Goal: Transaction & Acquisition: Purchase product/service

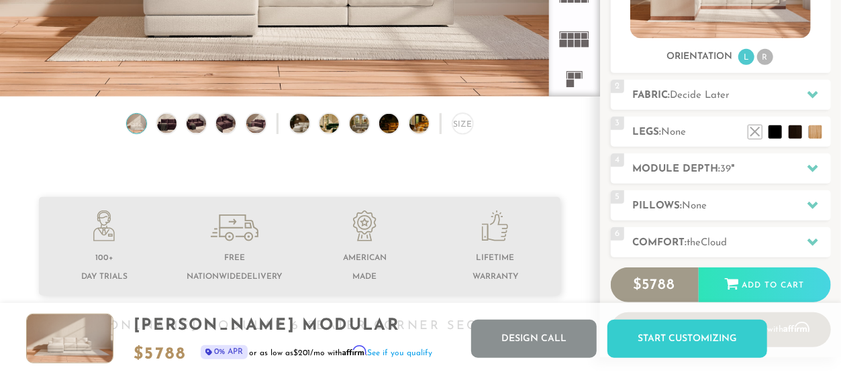
scroll to position [225, 0]
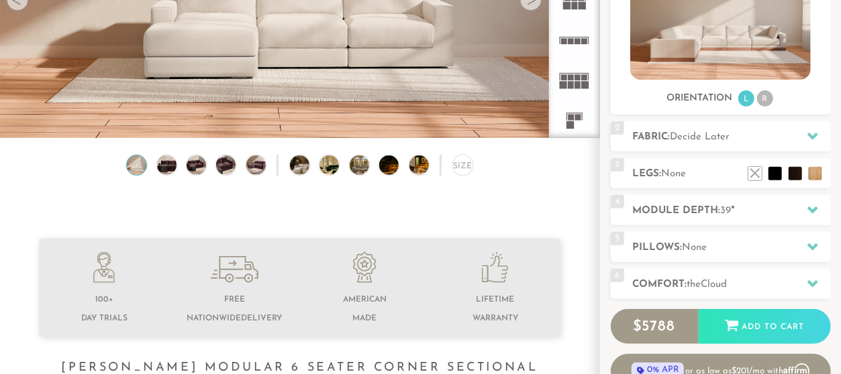
click at [138, 166] on img at bounding box center [136, 165] width 23 height 19
click at [164, 168] on img at bounding box center [166, 165] width 23 height 19
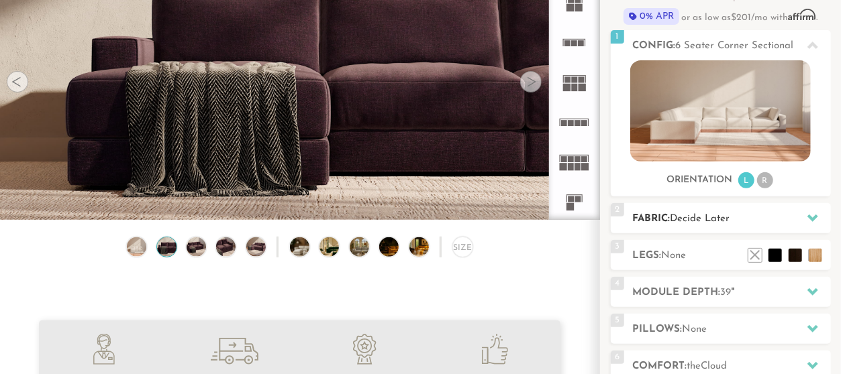
scroll to position [156, 0]
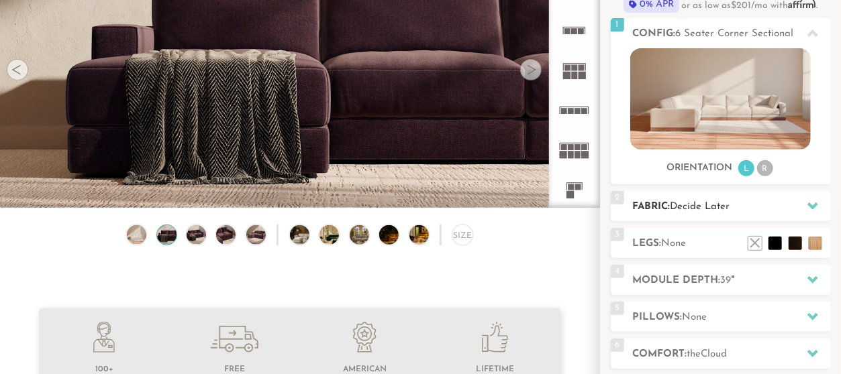
click at [798, 205] on h2 "Fabric: Decide Later" at bounding box center [732, 206] width 198 height 15
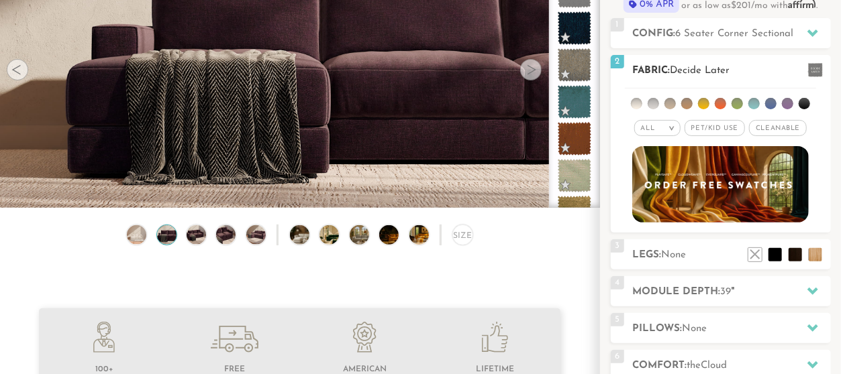
click at [635, 103] on li at bounding box center [636, 103] width 11 height 11
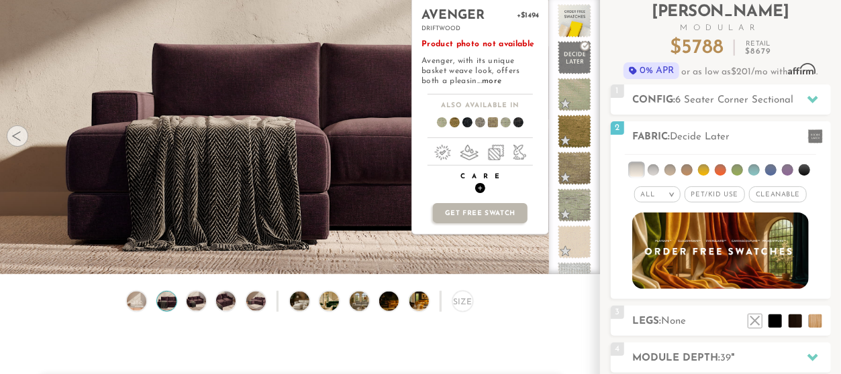
scroll to position [16, 0]
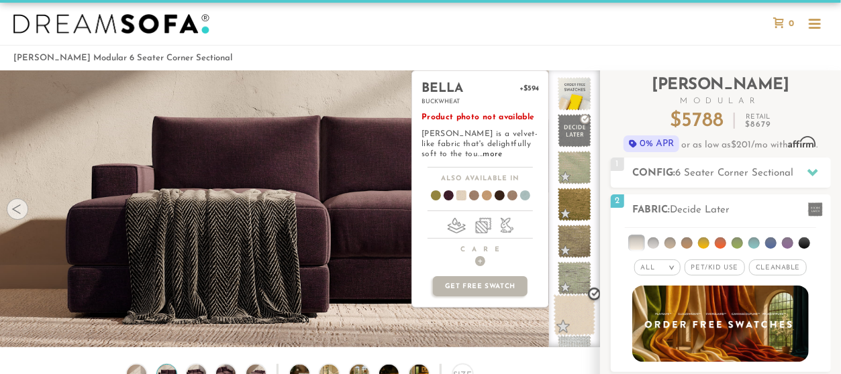
click at [575, 312] on span at bounding box center [574, 315] width 42 height 42
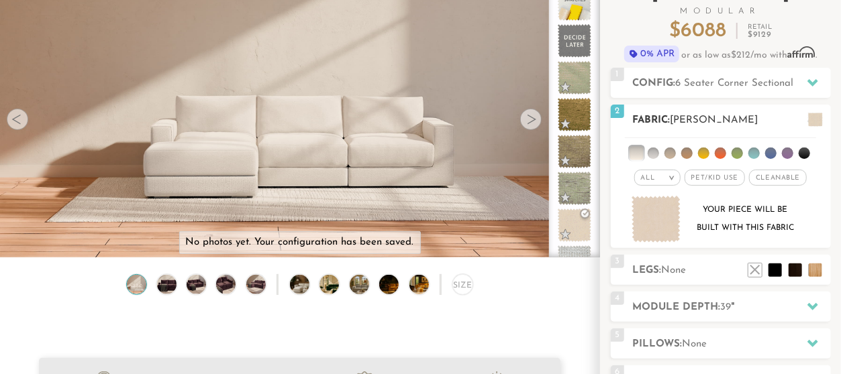
scroll to position [156, 0]
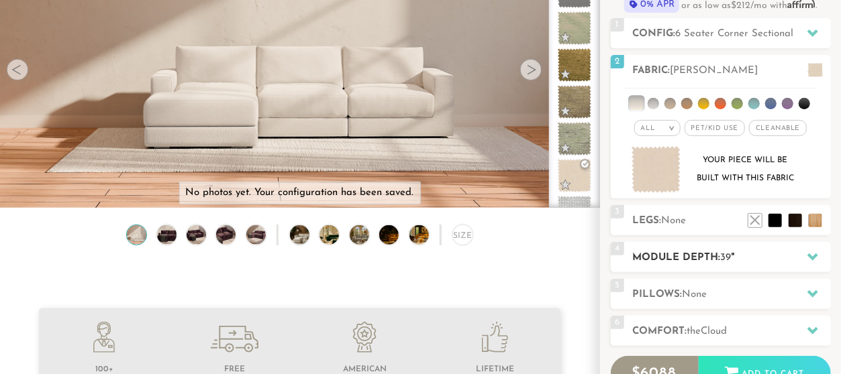
click at [808, 258] on icon at bounding box center [812, 257] width 11 height 11
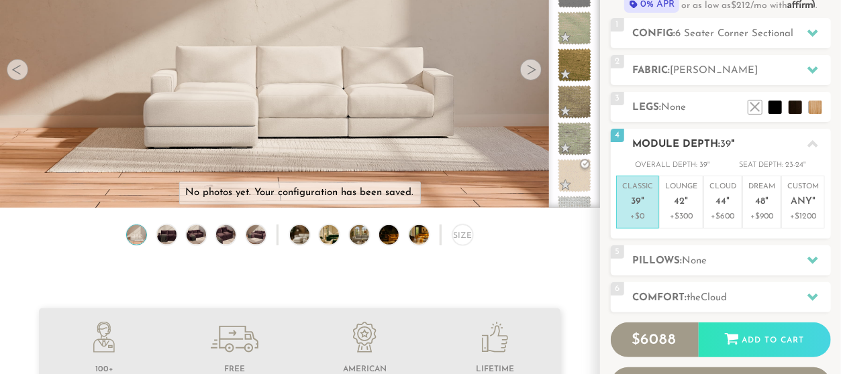
click at [637, 205] on span "39" at bounding box center [636, 202] width 10 height 11
click at [814, 259] on icon at bounding box center [812, 260] width 11 height 7
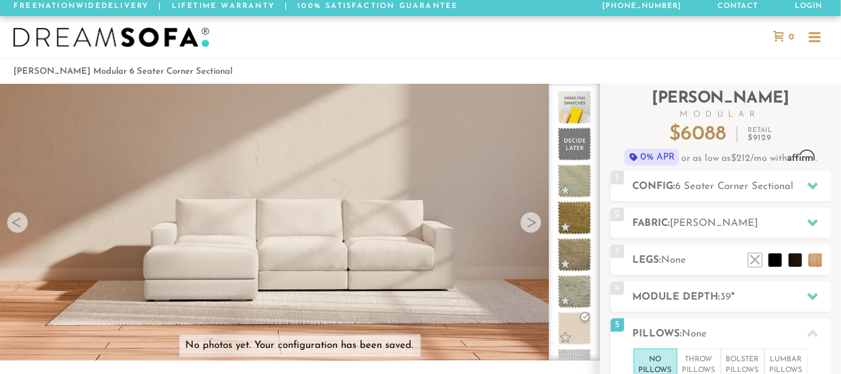
scroll to position [0, 0]
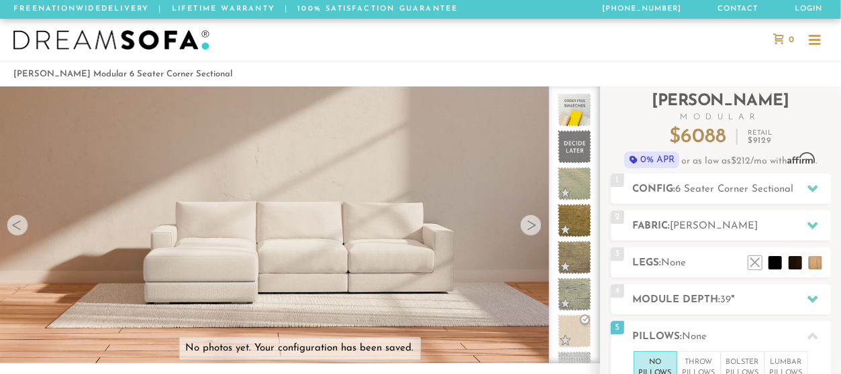
click at [528, 230] on div at bounding box center [530, 225] width 21 height 21
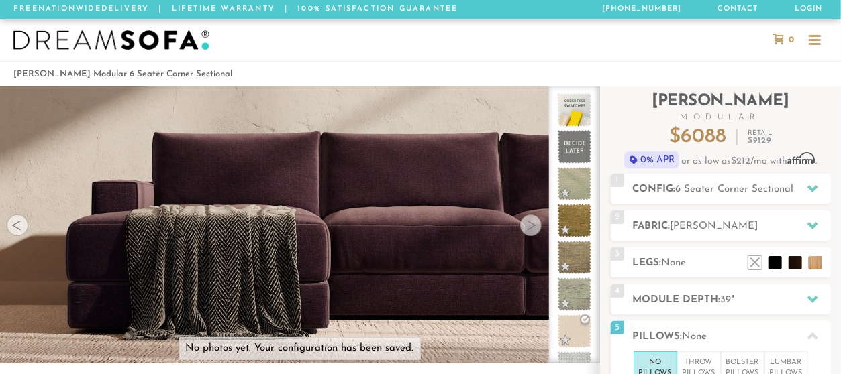
click at [528, 230] on div at bounding box center [530, 225] width 21 height 21
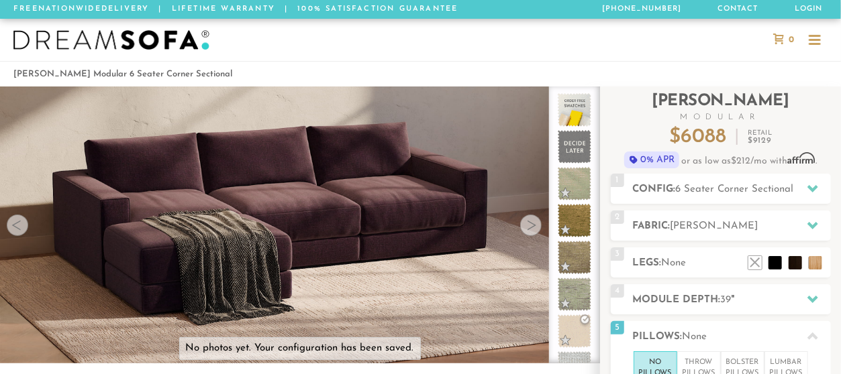
click at [528, 230] on div at bounding box center [530, 225] width 21 height 21
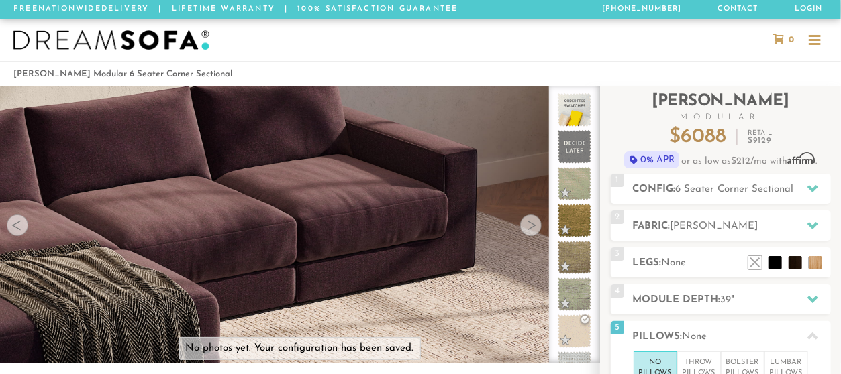
click at [528, 230] on div at bounding box center [530, 225] width 21 height 21
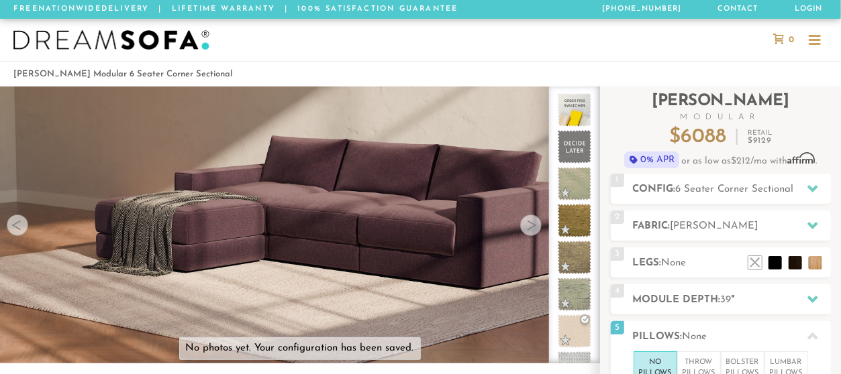
click at [528, 230] on div at bounding box center [530, 225] width 21 height 21
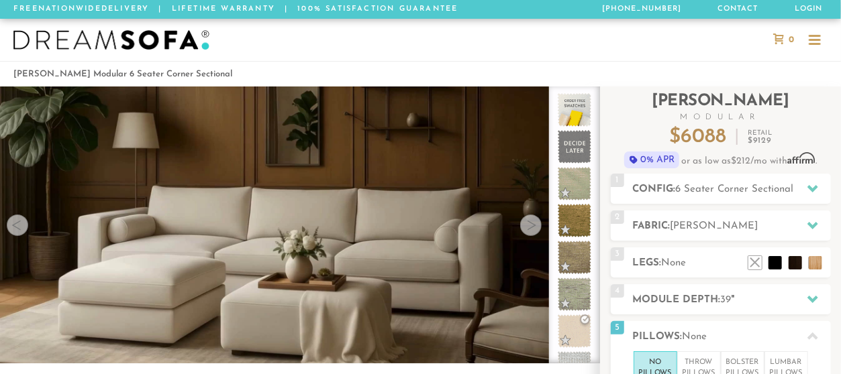
click at [528, 230] on div at bounding box center [530, 225] width 21 height 21
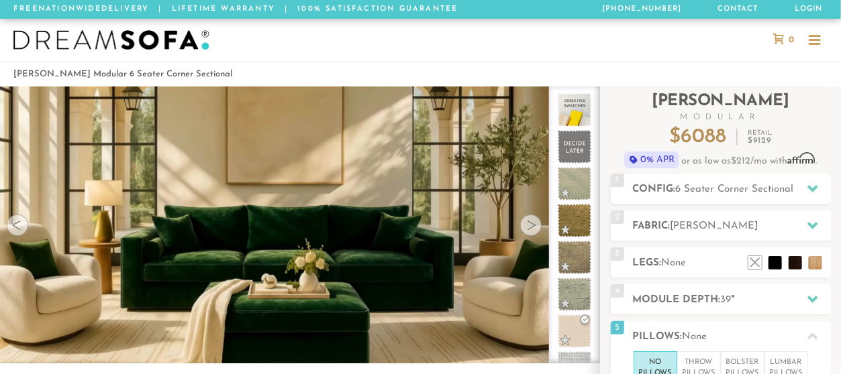
click at [528, 230] on div at bounding box center [530, 225] width 21 height 21
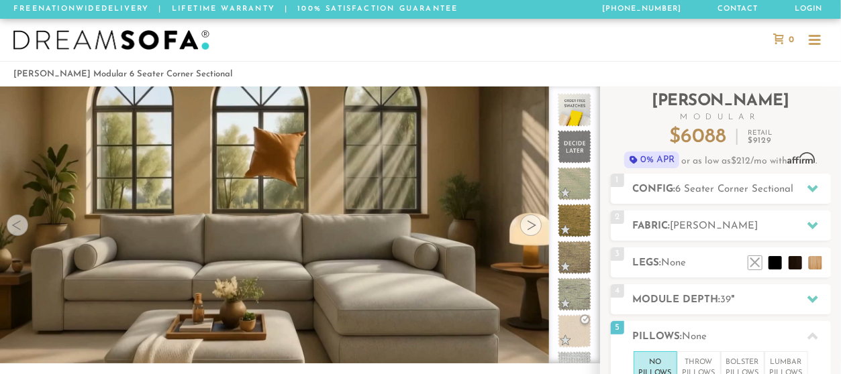
click at [528, 230] on div at bounding box center [530, 225] width 21 height 21
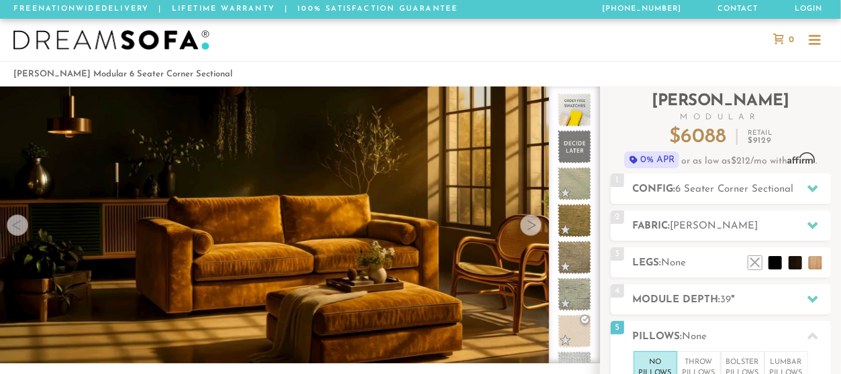
click at [528, 230] on div at bounding box center [530, 225] width 21 height 21
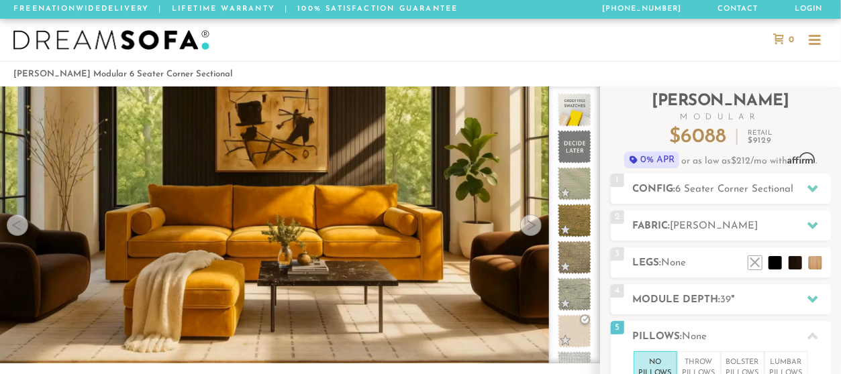
click at [528, 230] on div at bounding box center [530, 225] width 21 height 21
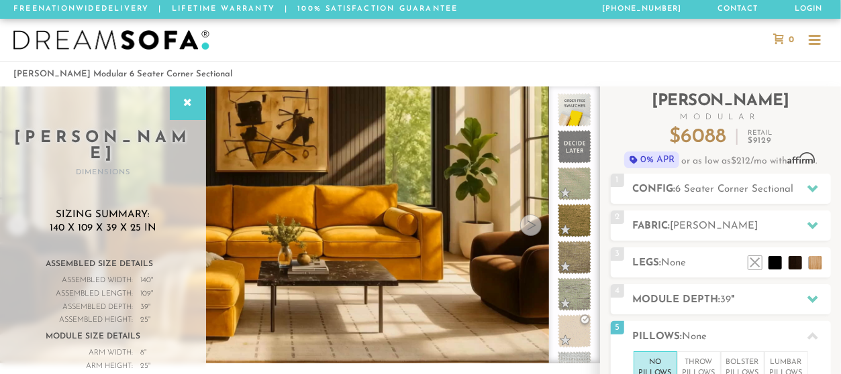
click at [535, 233] on div at bounding box center [530, 225] width 21 height 21
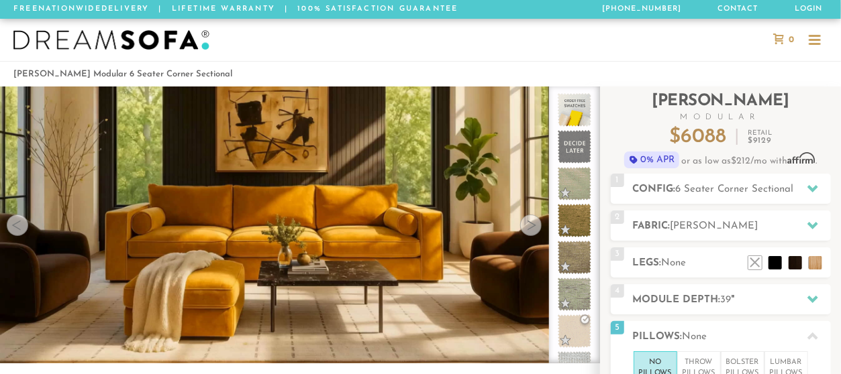
scroll to position [209, 0]
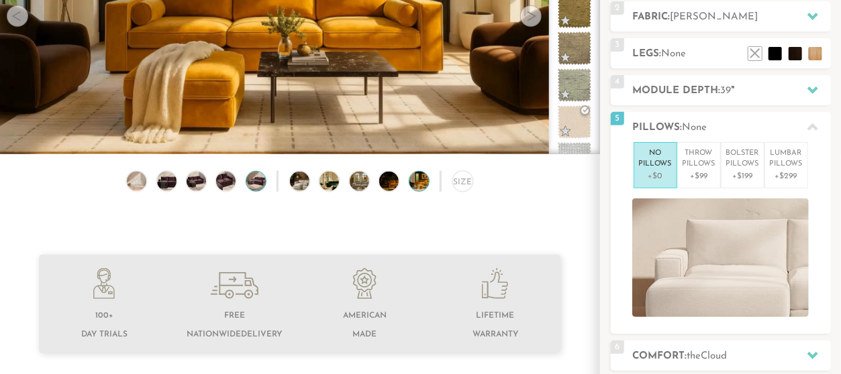
click at [260, 188] on img at bounding box center [255, 181] width 23 height 19
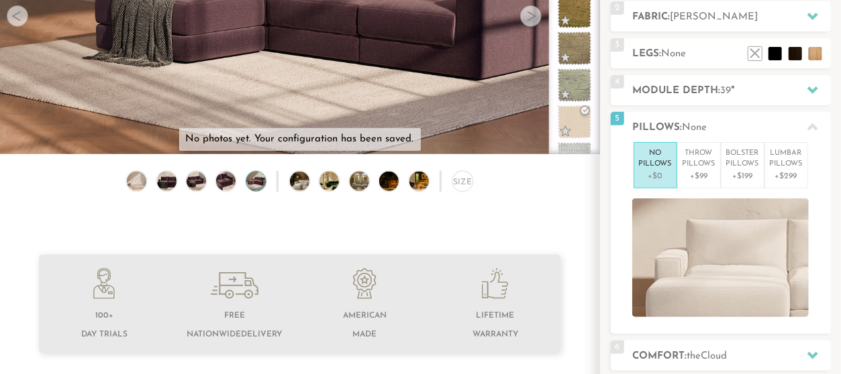
scroll to position [70, 0]
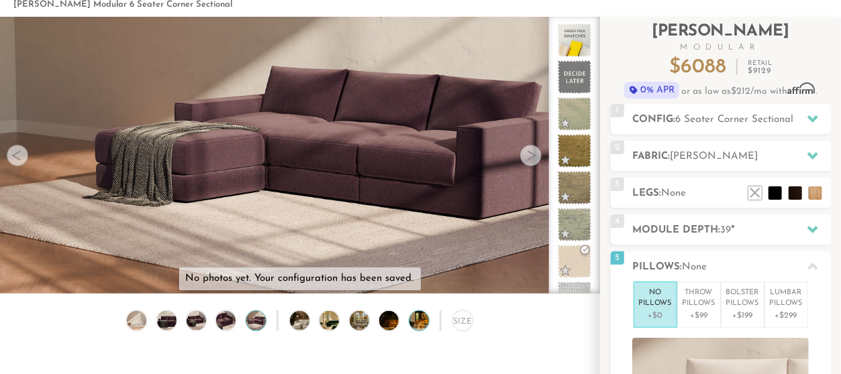
click at [414, 327] on img at bounding box center [426, 320] width 35 height 19
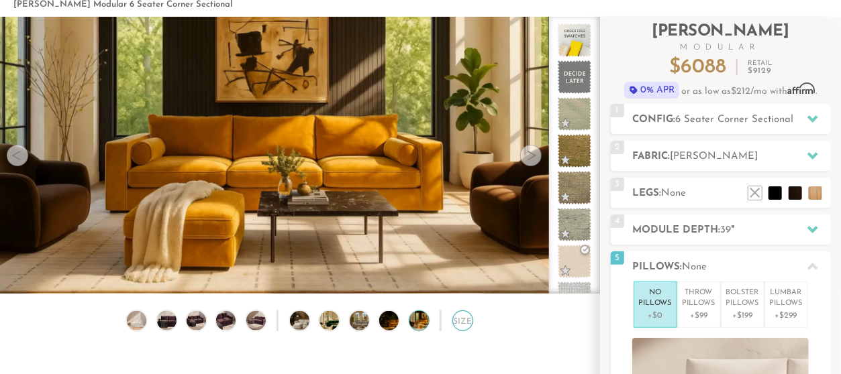
click at [459, 331] on div "Size" at bounding box center [462, 321] width 21 height 21
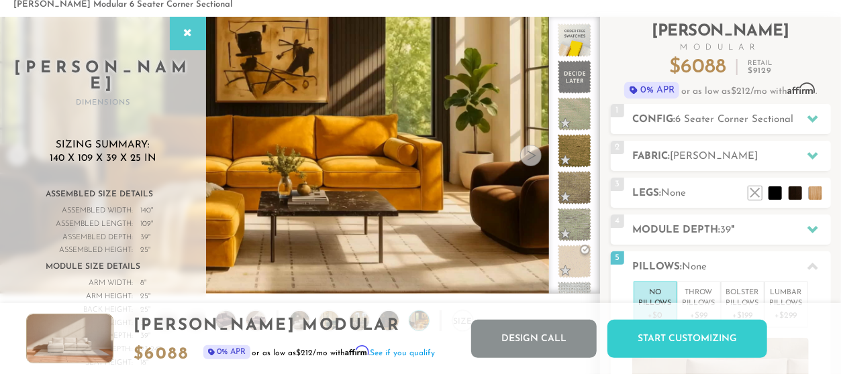
scroll to position [0, 0]
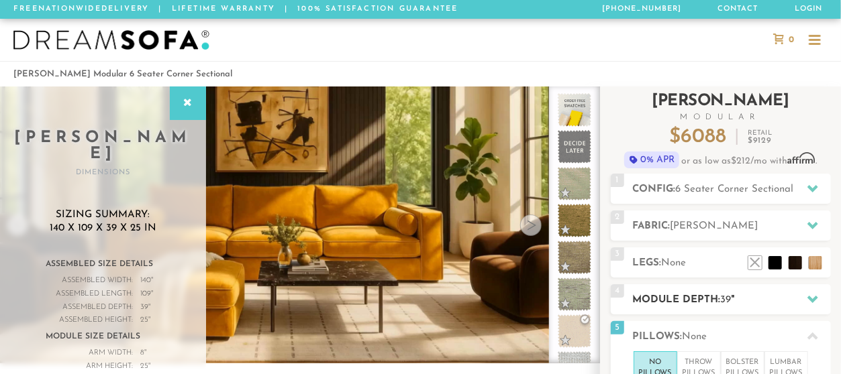
click at [698, 299] on h2 "Module Depth: 39 "" at bounding box center [732, 299] width 198 height 15
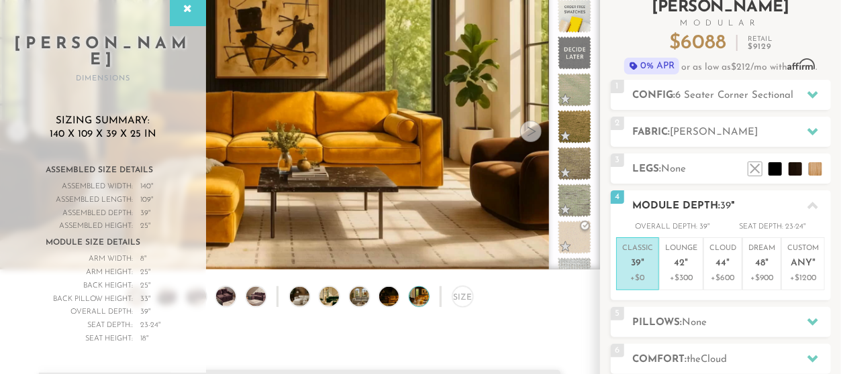
scroll to position [140, 0]
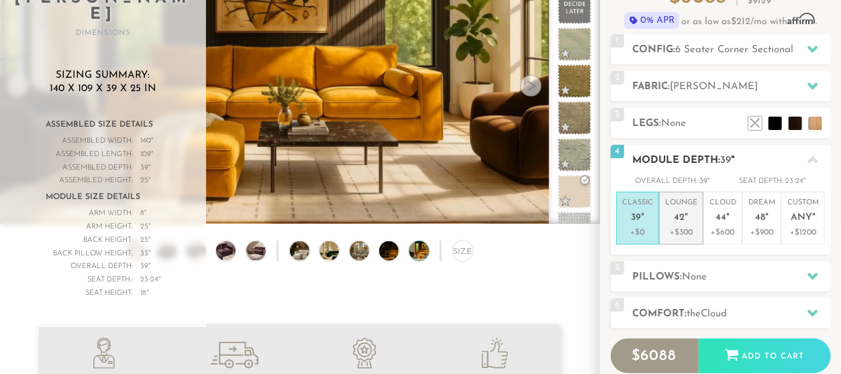
click at [680, 230] on p "+$300" at bounding box center [681, 233] width 32 height 12
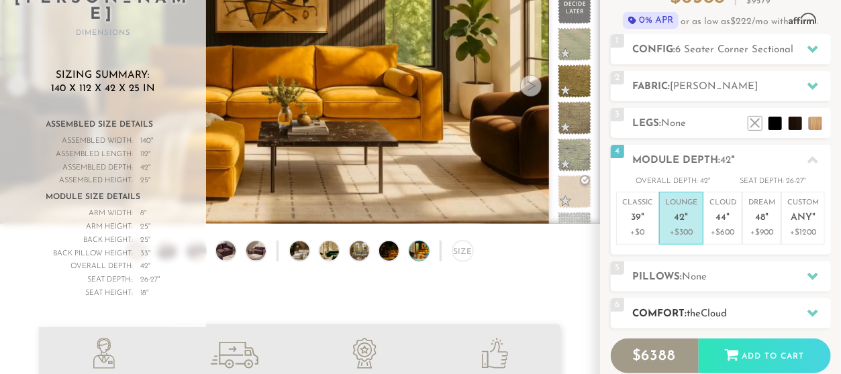
click at [717, 321] on div "6 Comfort: the Cloud soft" at bounding box center [720, 314] width 220 height 30
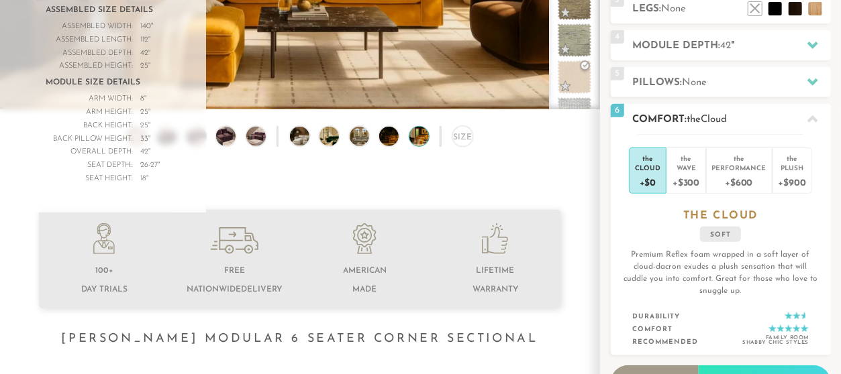
scroll to position [279, 0]
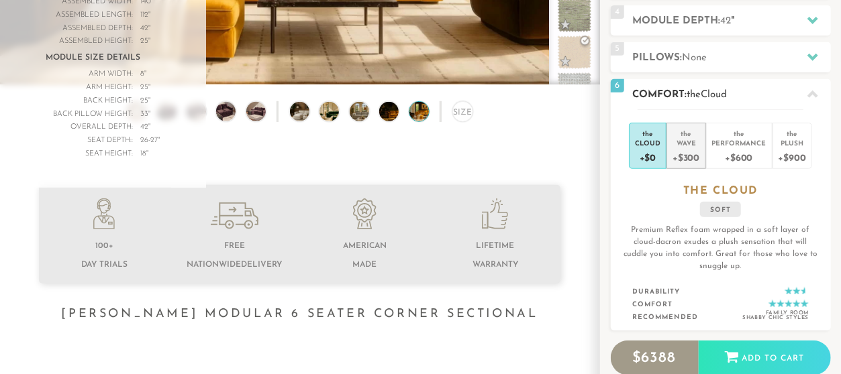
click at [691, 148] on div "+$300" at bounding box center [685, 157] width 27 height 19
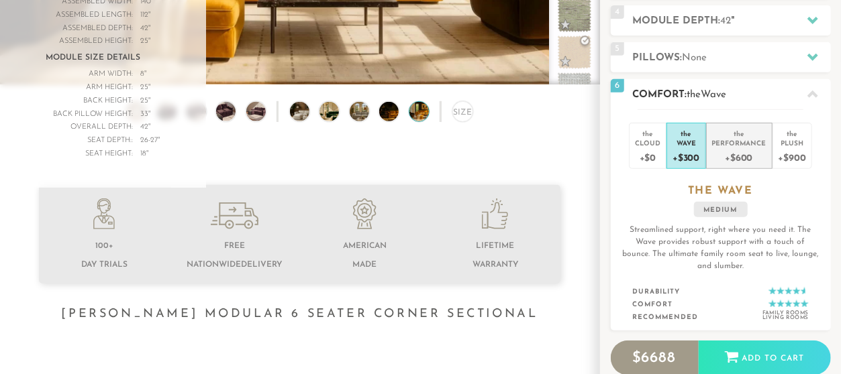
click at [720, 151] on div "+$600" at bounding box center [739, 157] width 54 height 19
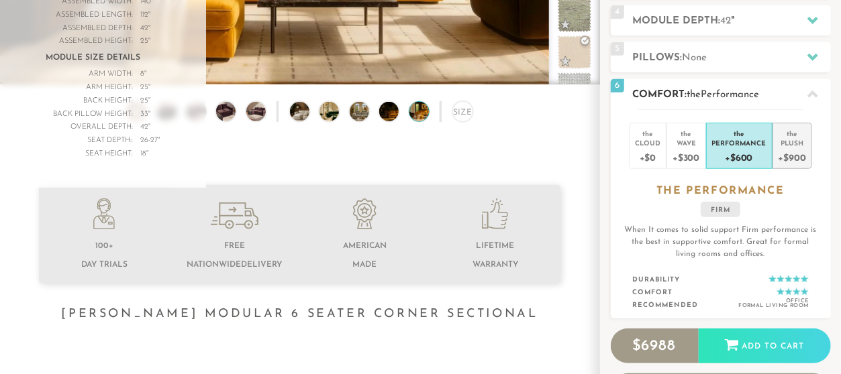
click at [786, 152] on div "+$900" at bounding box center [792, 157] width 28 height 19
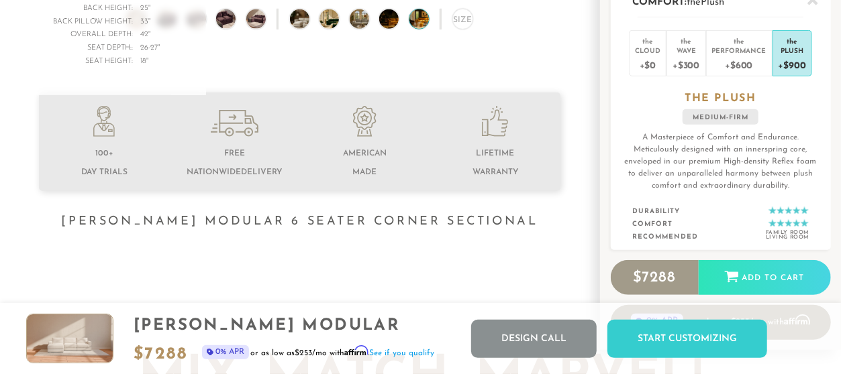
scroll to position [349, 0]
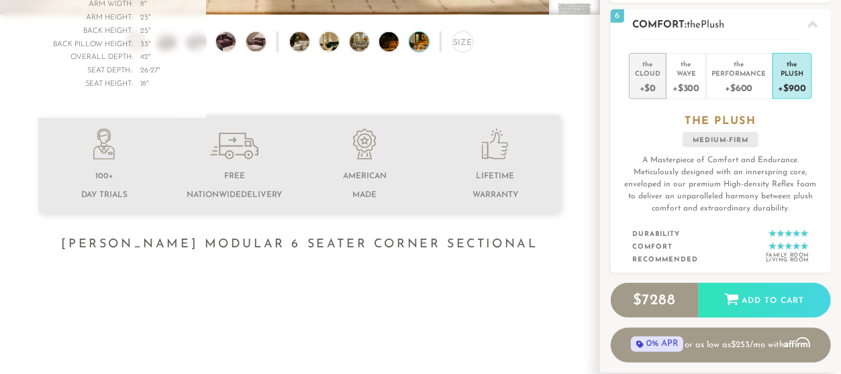
click at [653, 74] on div "Cloud" at bounding box center [647, 72] width 25 height 9
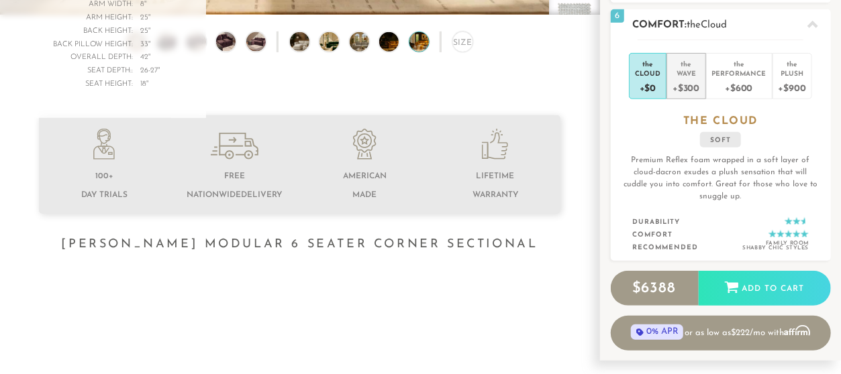
click at [681, 71] on div "Wave" at bounding box center [685, 72] width 27 height 9
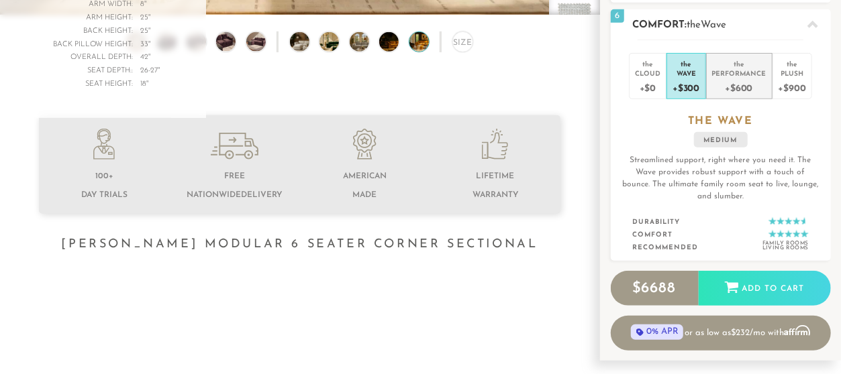
click at [739, 69] on div "Performance" at bounding box center [739, 72] width 54 height 9
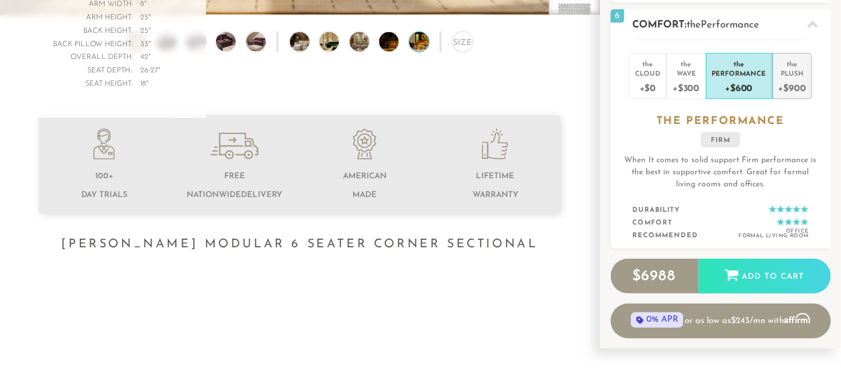
click at [787, 74] on div "Plush" at bounding box center [792, 72] width 28 height 9
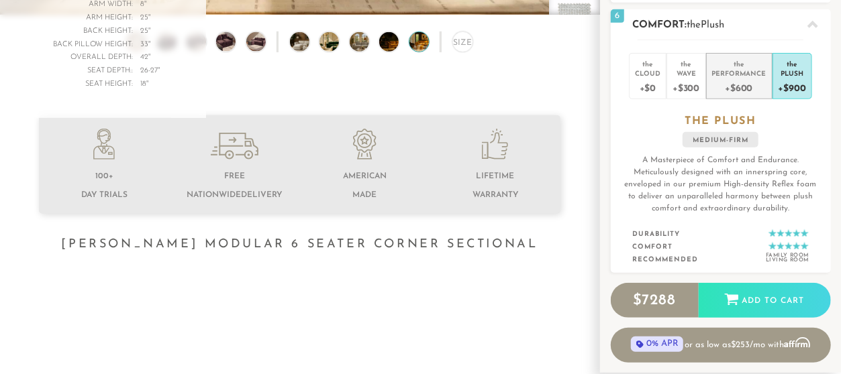
scroll to position [140, 0]
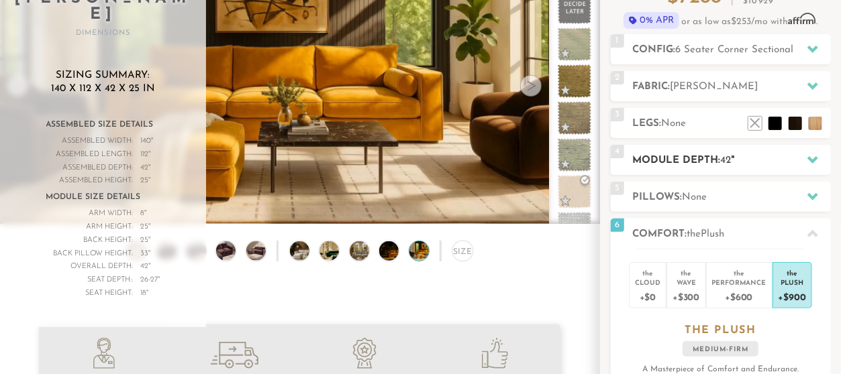
click at [812, 161] on icon at bounding box center [812, 159] width 11 height 7
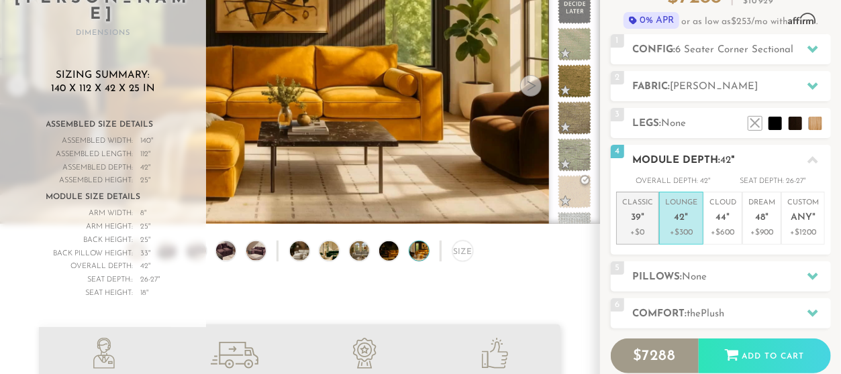
click at [634, 225] on p "Classic 39 "" at bounding box center [637, 212] width 31 height 29
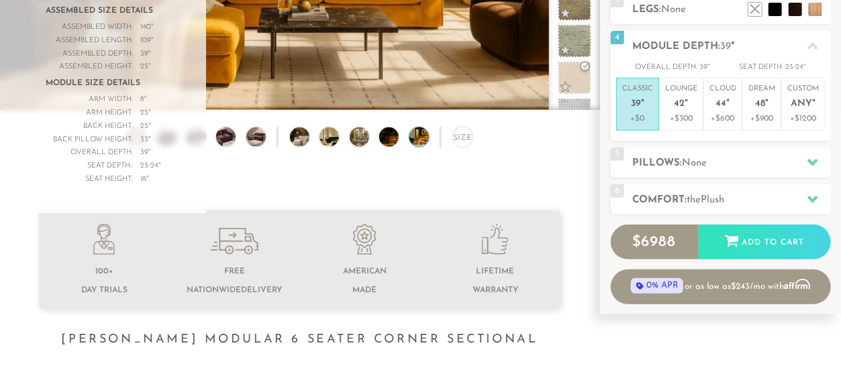
scroll to position [279, 0]
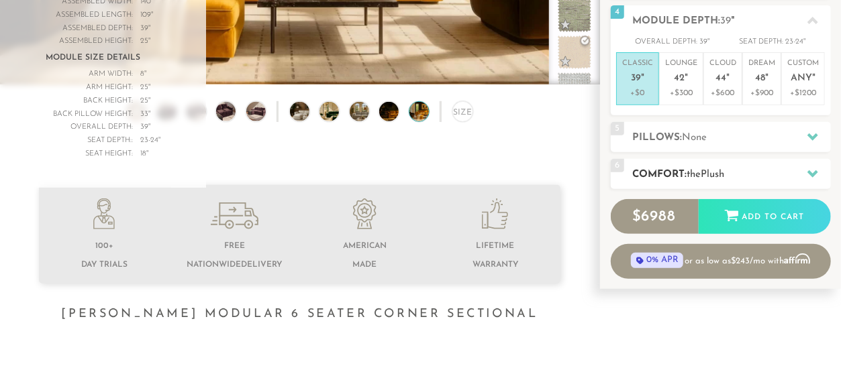
click at [756, 178] on h2 "Comfort: the Plush" at bounding box center [732, 174] width 198 height 15
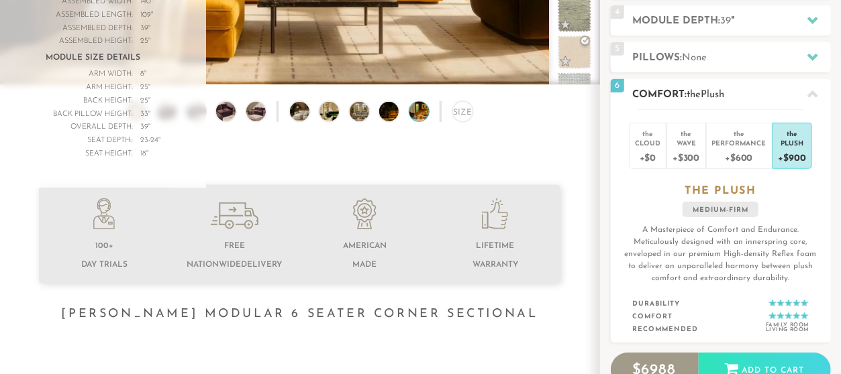
click at [792, 140] on div "Plush" at bounding box center [792, 142] width 28 height 9
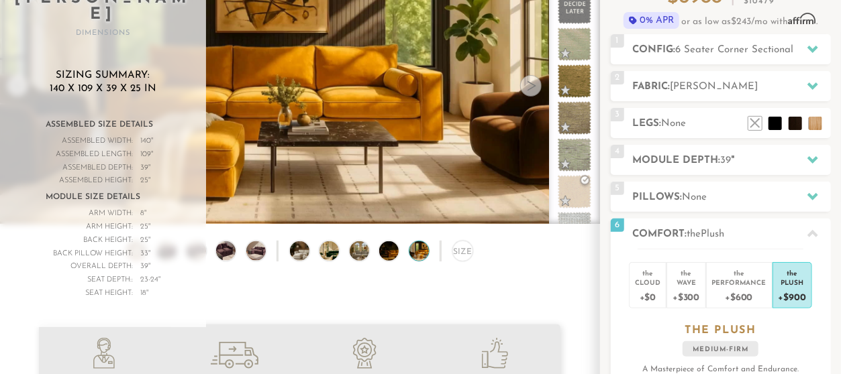
scroll to position [0, 0]
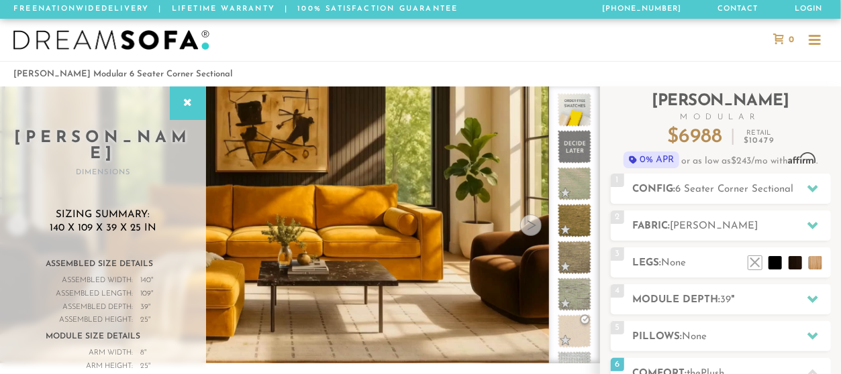
click at [420, 53] on div at bounding box center [420, 40] width 841 height 42
click at [188, 104] on icon at bounding box center [187, 103] width 15 height 11
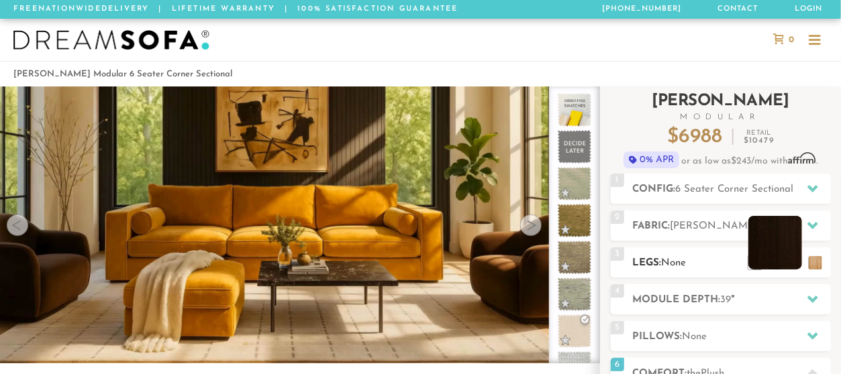
click at [790, 262] on li at bounding box center [775, 243] width 54 height 54
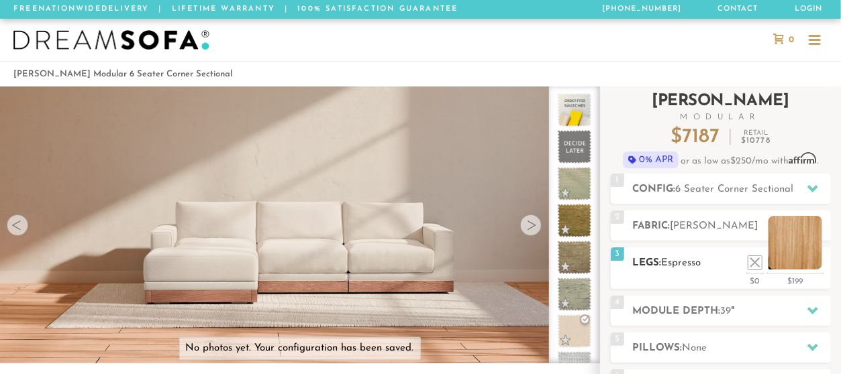
click at [819, 263] on li at bounding box center [795, 243] width 54 height 54
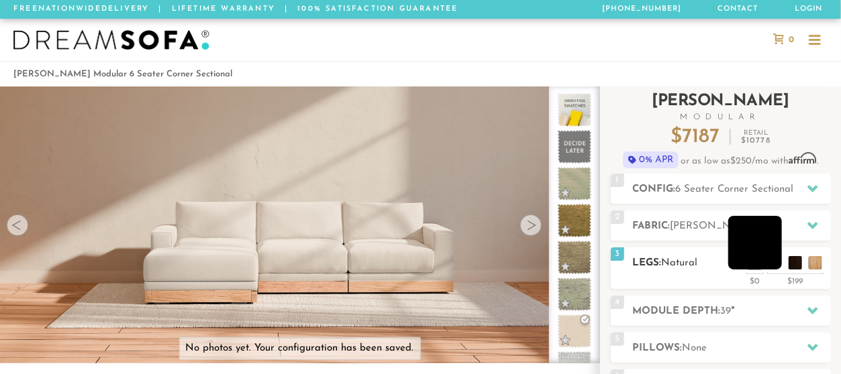
click at [766, 262] on li at bounding box center [755, 243] width 54 height 54
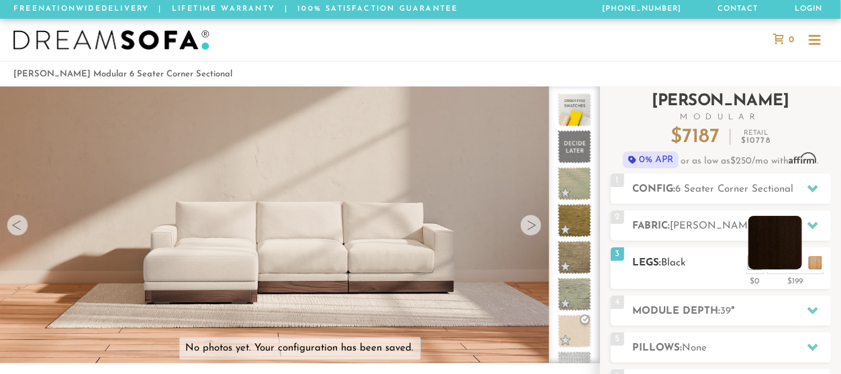
click at [795, 264] on li at bounding box center [775, 243] width 54 height 54
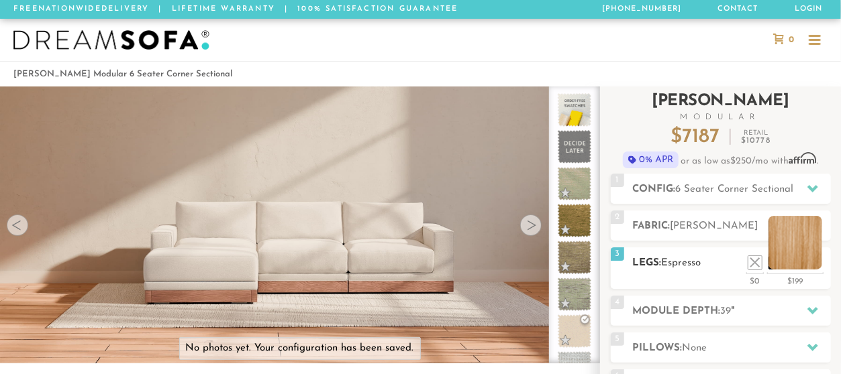
click at [817, 264] on li at bounding box center [795, 243] width 54 height 54
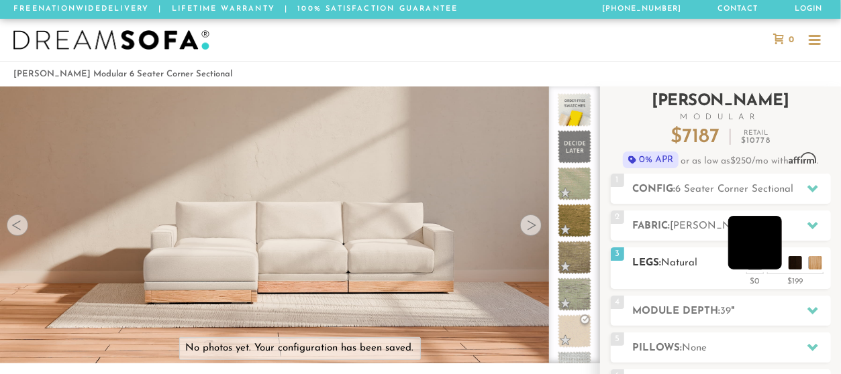
click at [764, 263] on li at bounding box center [755, 243] width 54 height 54
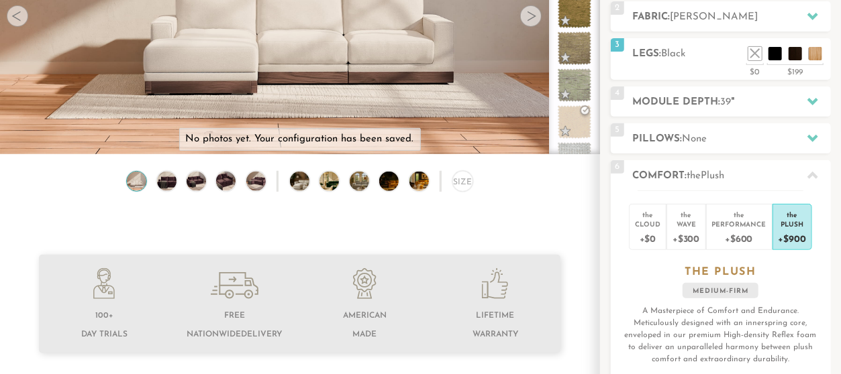
scroll to position [70, 0]
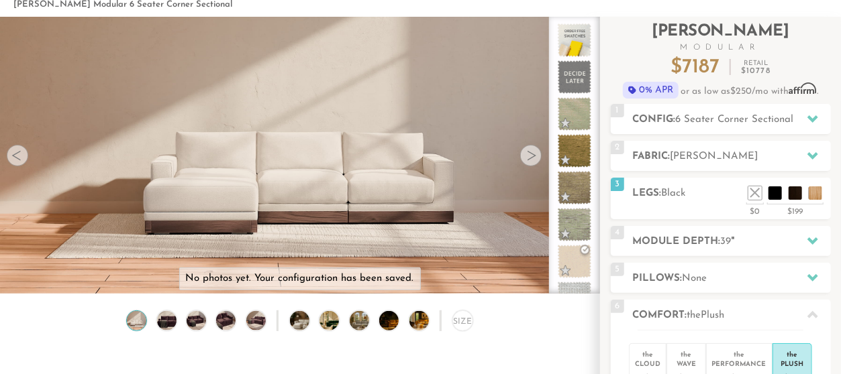
click at [532, 161] on div at bounding box center [530, 155] width 21 height 21
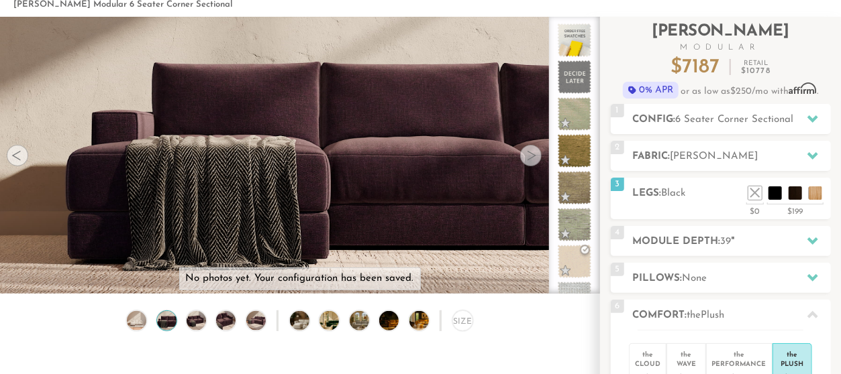
click at [532, 161] on div at bounding box center [530, 155] width 21 height 21
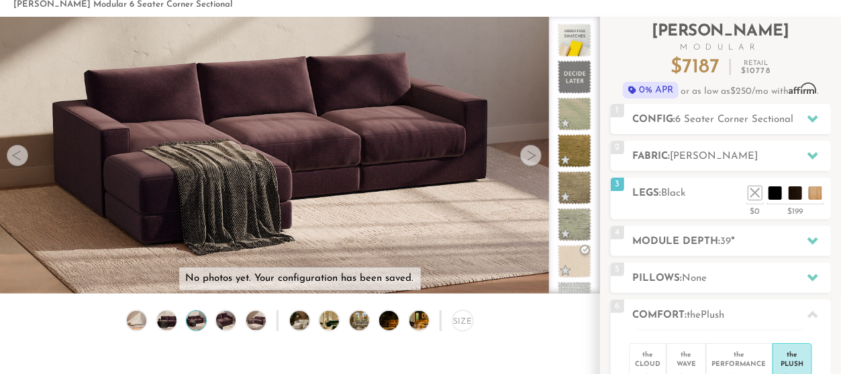
click at [532, 161] on div at bounding box center [530, 155] width 21 height 21
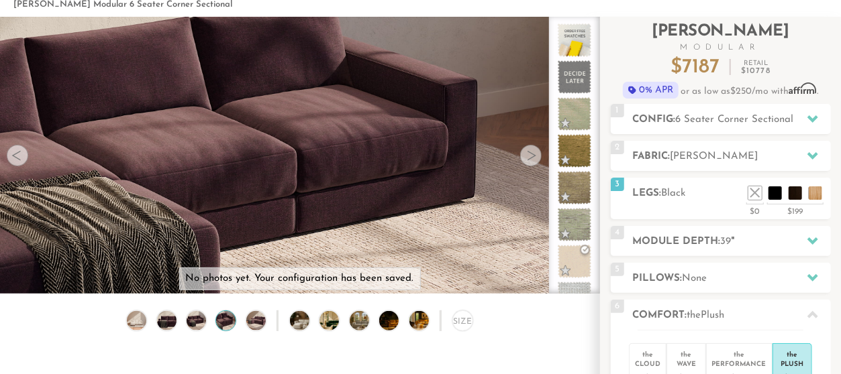
click at [532, 161] on div at bounding box center [530, 155] width 21 height 21
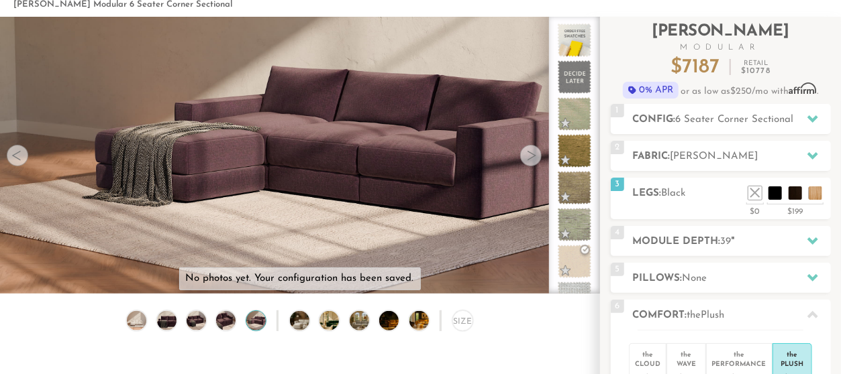
click at [532, 161] on div at bounding box center [530, 155] width 21 height 21
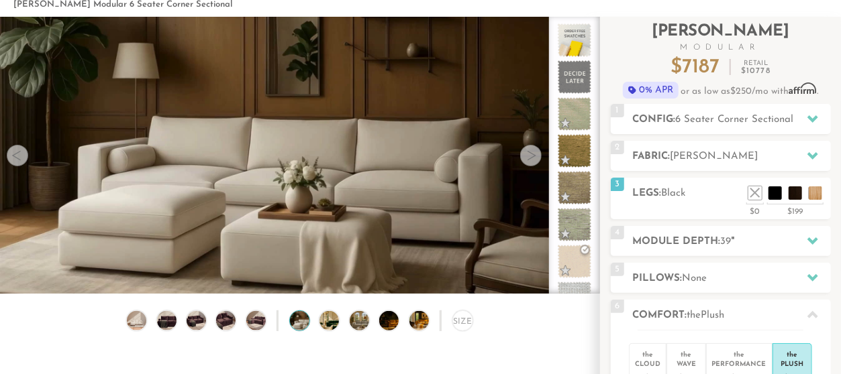
click at [532, 161] on div at bounding box center [530, 155] width 21 height 21
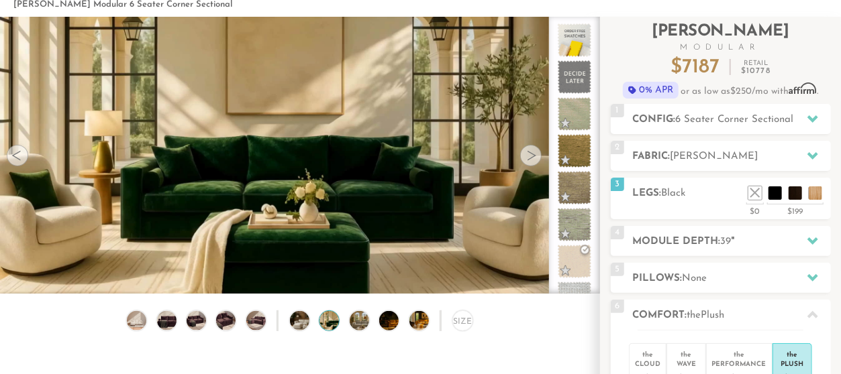
click at [532, 161] on div at bounding box center [530, 155] width 21 height 21
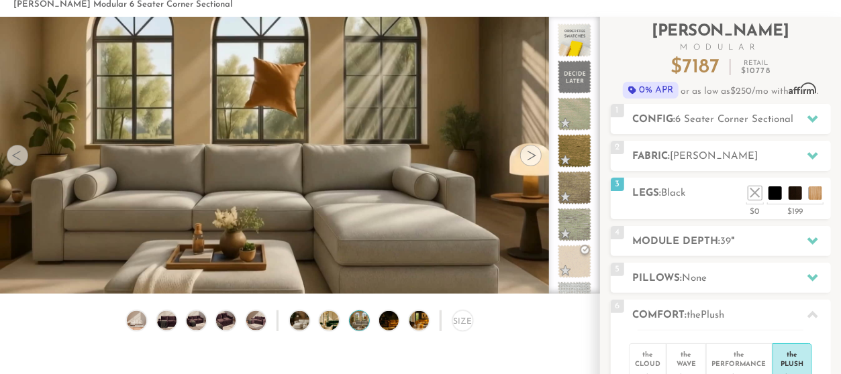
click at [532, 161] on div at bounding box center [530, 155] width 21 height 21
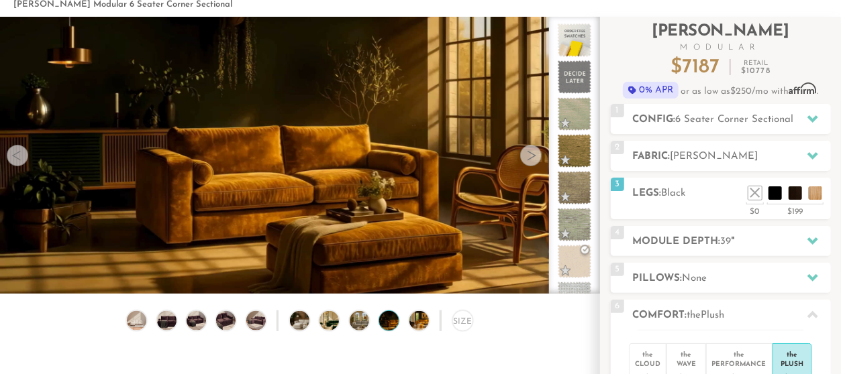
click at [532, 161] on div at bounding box center [530, 155] width 21 height 21
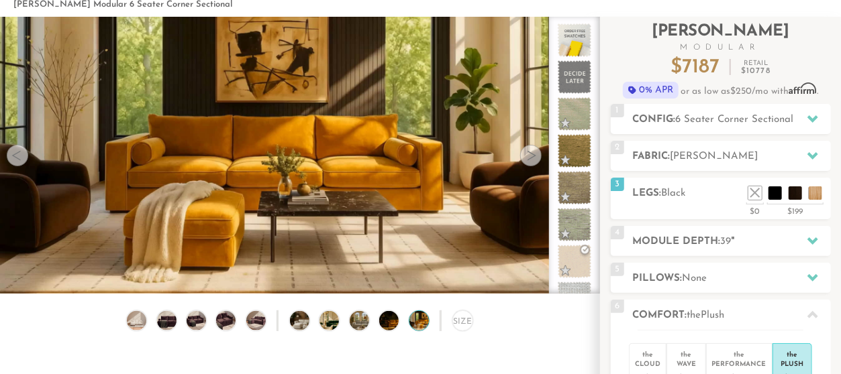
click at [532, 161] on div at bounding box center [530, 155] width 21 height 21
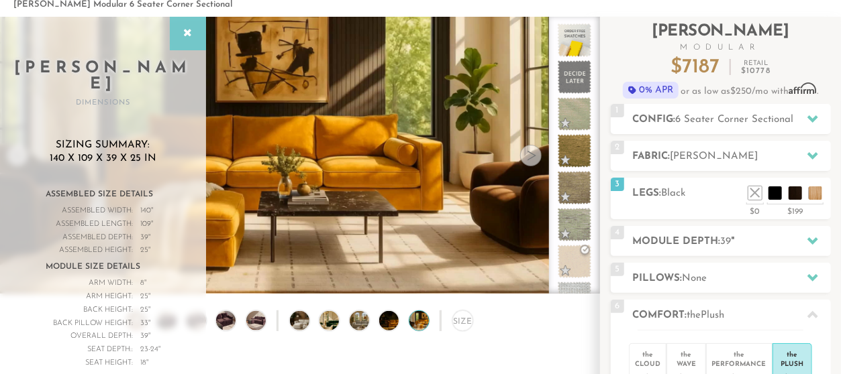
click at [191, 33] on icon at bounding box center [187, 33] width 15 height 11
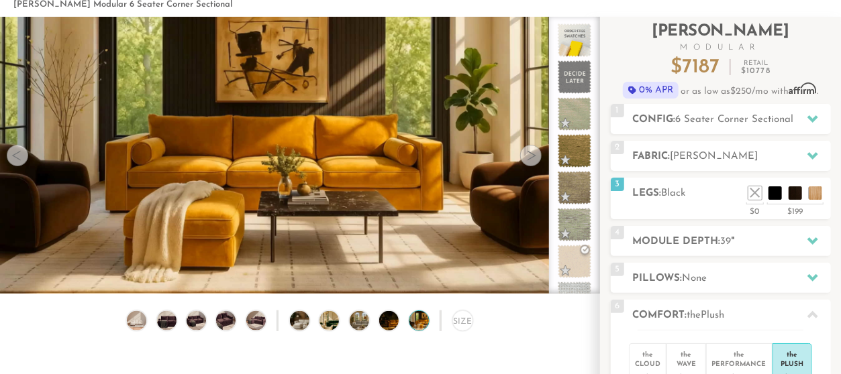
click at [13, 156] on div at bounding box center [17, 155] width 21 height 21
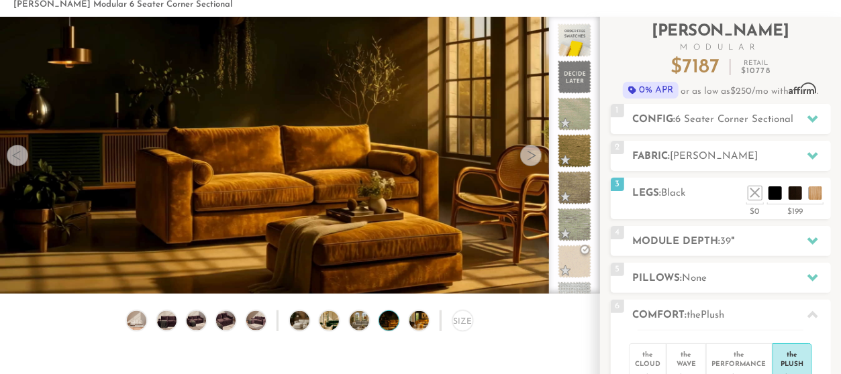
click at [13, 156] on div at bounding box center [17, 155] width 21 height 21
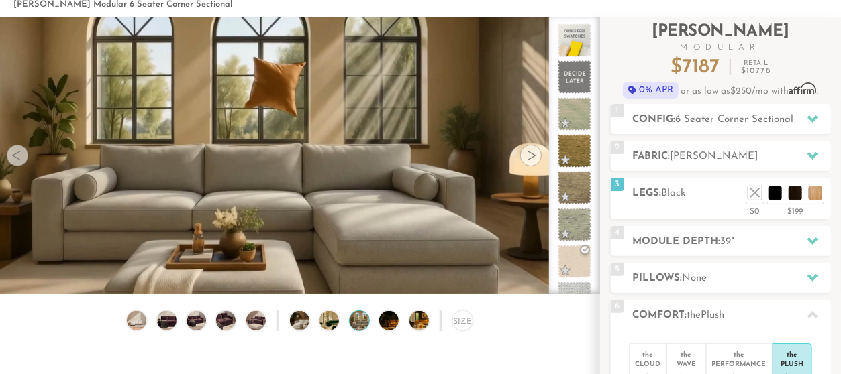
click at [13, 156] on div at bounding box center [17, 155] width 21 height 21
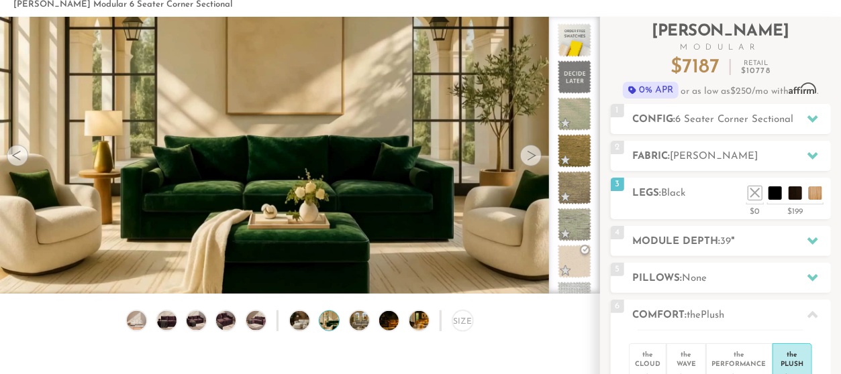
click at [13, 156] on div at bounding box center [17, 155] width 21 height 21
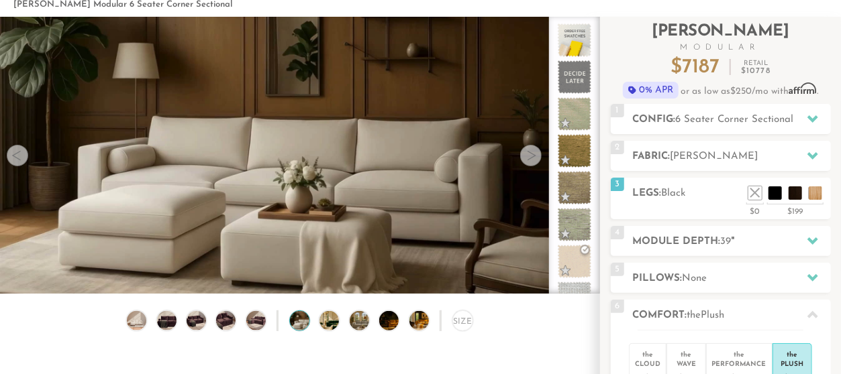
click at [532, 158] on div at bounding box center [530, 155] width 21 height 21
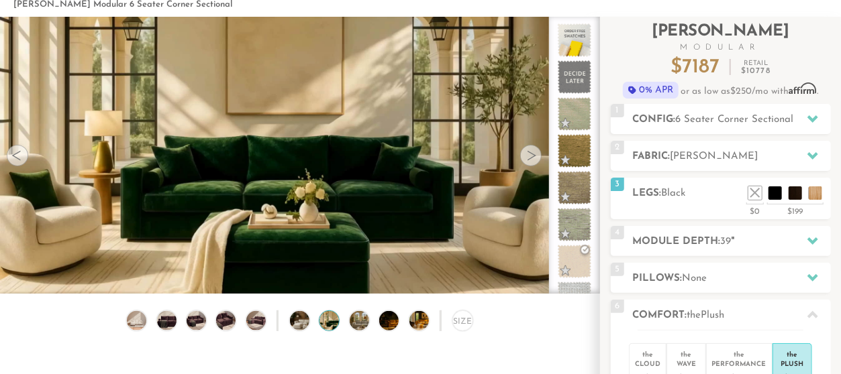
click at [13, 162] on div at bounding box center [17, 155] width 21 height 21
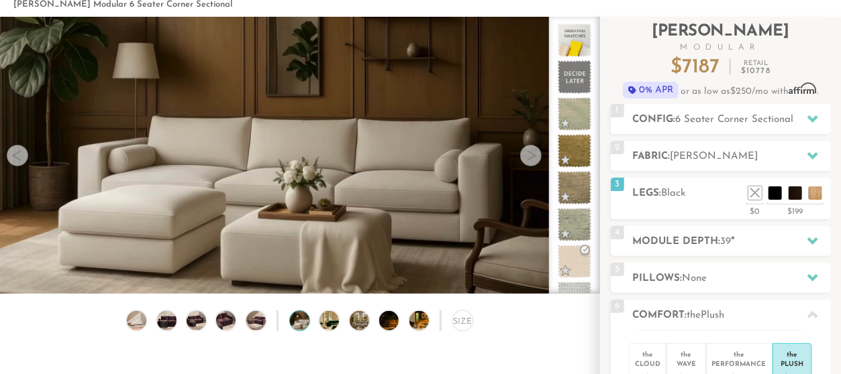
click at [13, 162] on div at bounding box center [17, 155] width 21 height 21
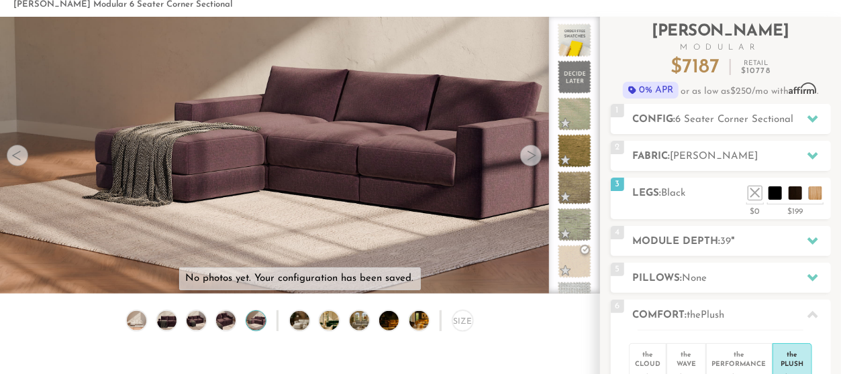
click at [13, 162] on div at bounding box center [17, 155] width 21 height 21
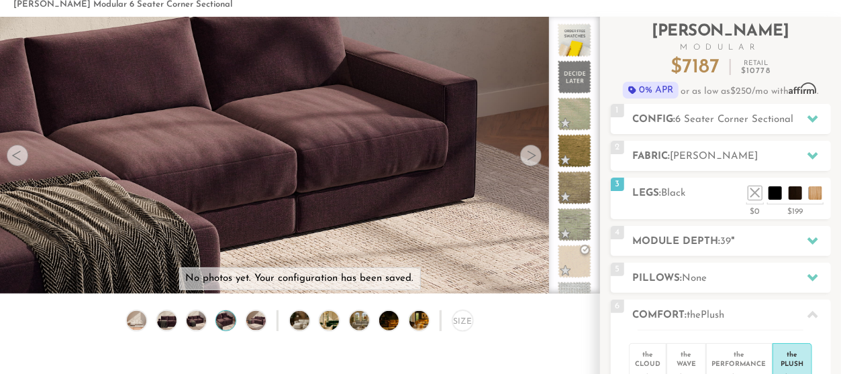
click at [13, 162] on div at bounding box center [17, 155] width 21 height 21
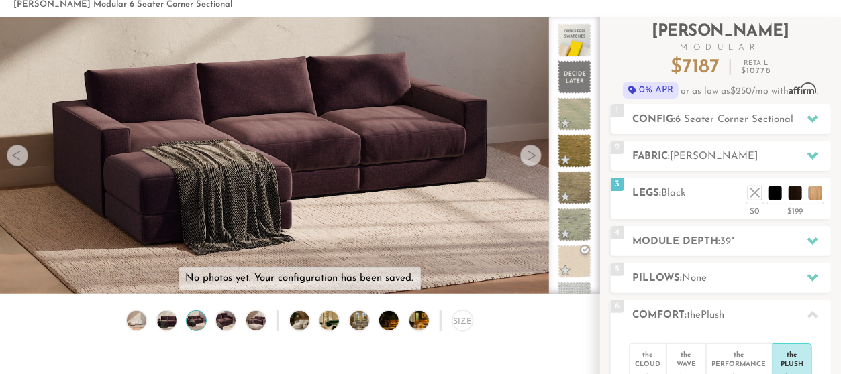
click at [13, 162] on div at bounding box center [17, 155] width 21 height 21
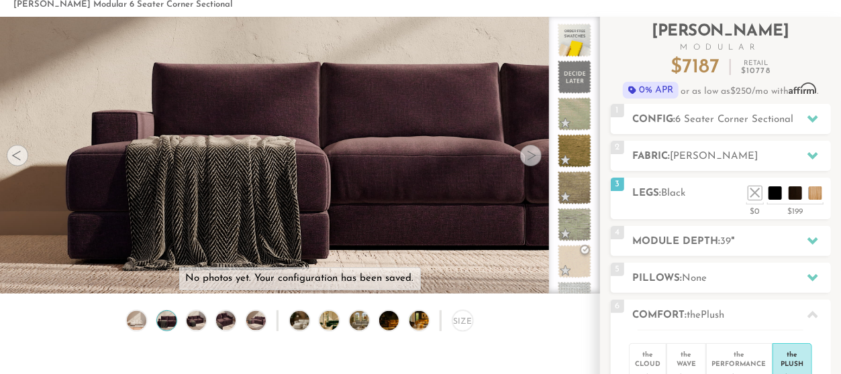
click at [13, 162] on div at bounding box center [17, 155] width 21 height 21
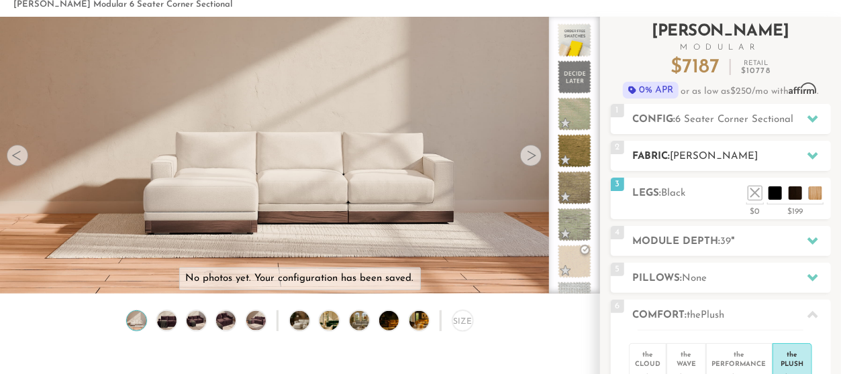
scroll to position [0, 0]
